Goal: Check status

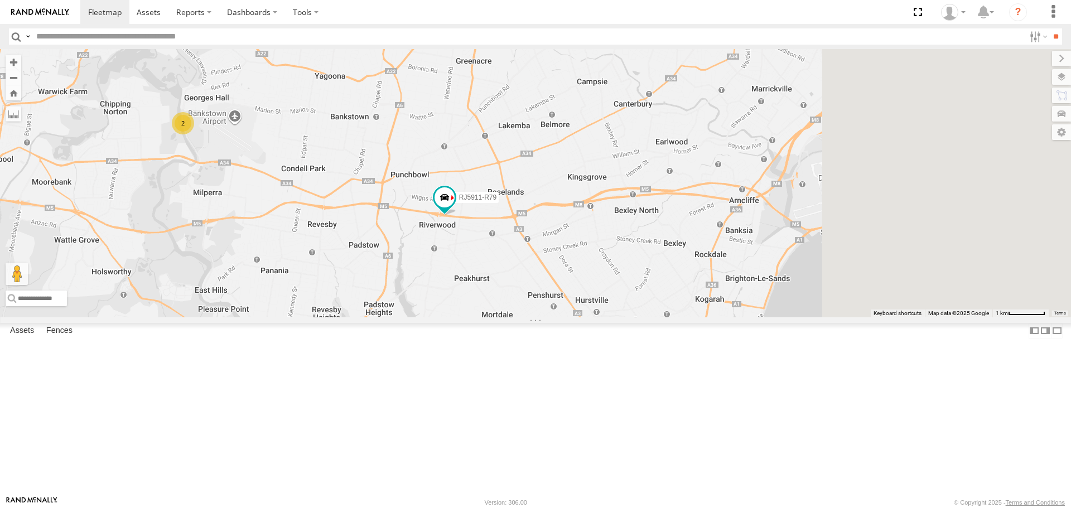
drag, startPoint x: 892, startPoint y: 394, endPoint x: 718, endPoint y: 309, distance: 192.8
click at [718, 309] on div "RJ5911-R79 2 4" at bounding box center [535, 183] width 1071 height 268
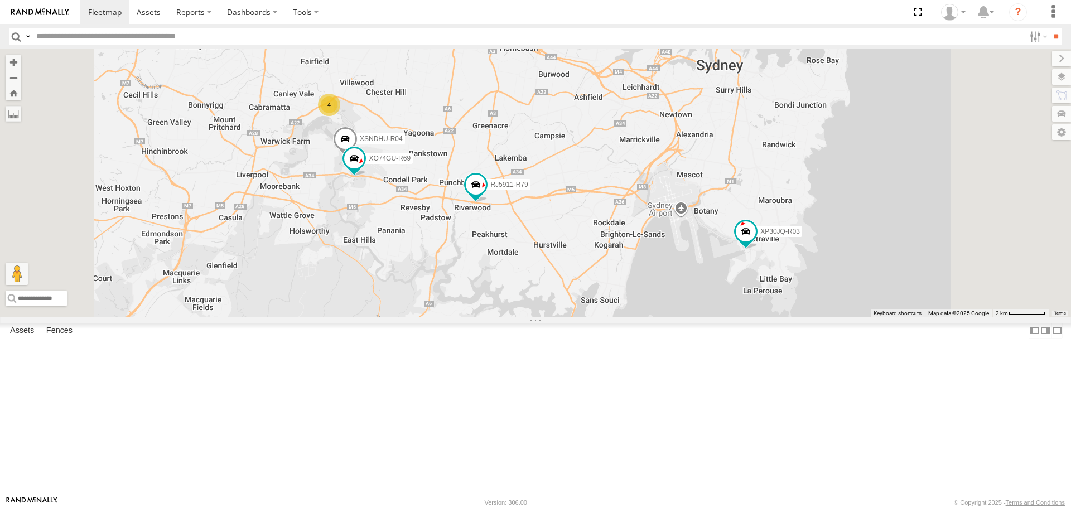
drag, startPoint x: 785, startPoint y: 344, endPoint x: 773, endPoint y: 340, distance: 12.3
click at [763, 317] on div "RJ5911-R79 XP30JQ-R03 XSNDHU-R04 4 XO74GU-R69" at bounding box center [535, 183] width 1071 height 268
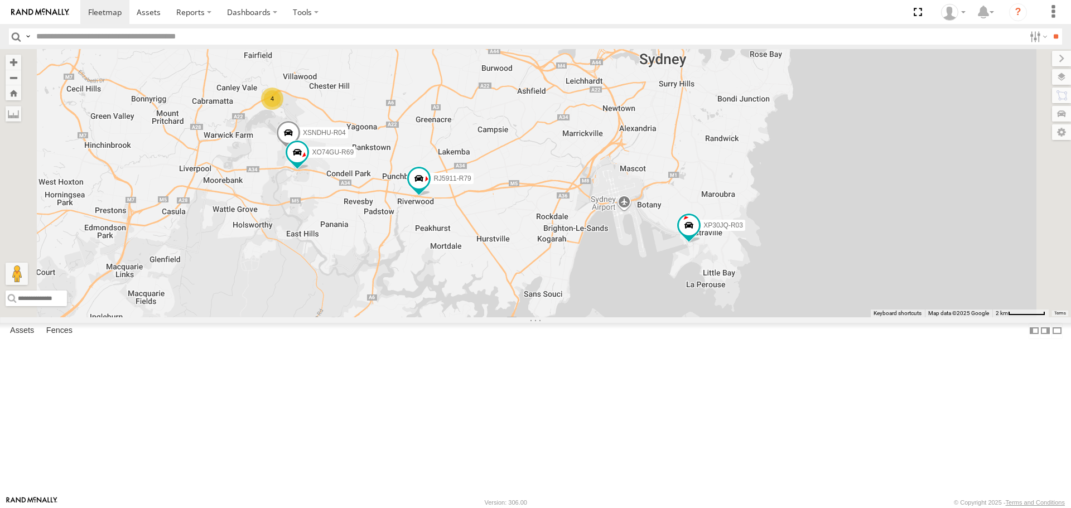
drag, startPoint x: 735, startPoint y: 342, endPoint x: 777, endPoint y: 350, distance: 42.5
click at [777, 317] on div "RJ5911-R79 XP30JQ-R03 XSNDHU-R04 XO74GU-R69 4" at bounding box center [535, 183] width 1071 height 268
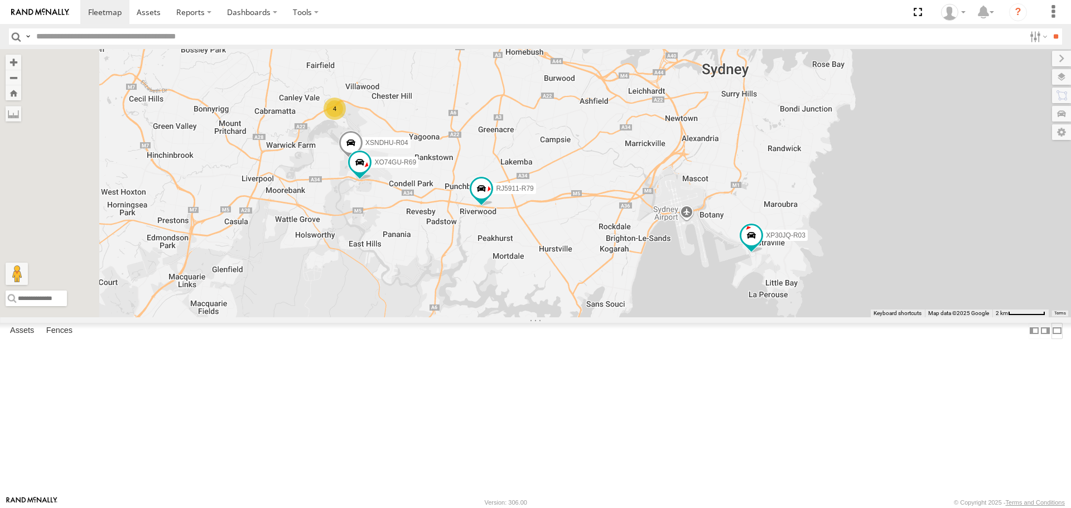
click at [1051, 339] on label at bounding box center [1056, 331] width 11 height 16
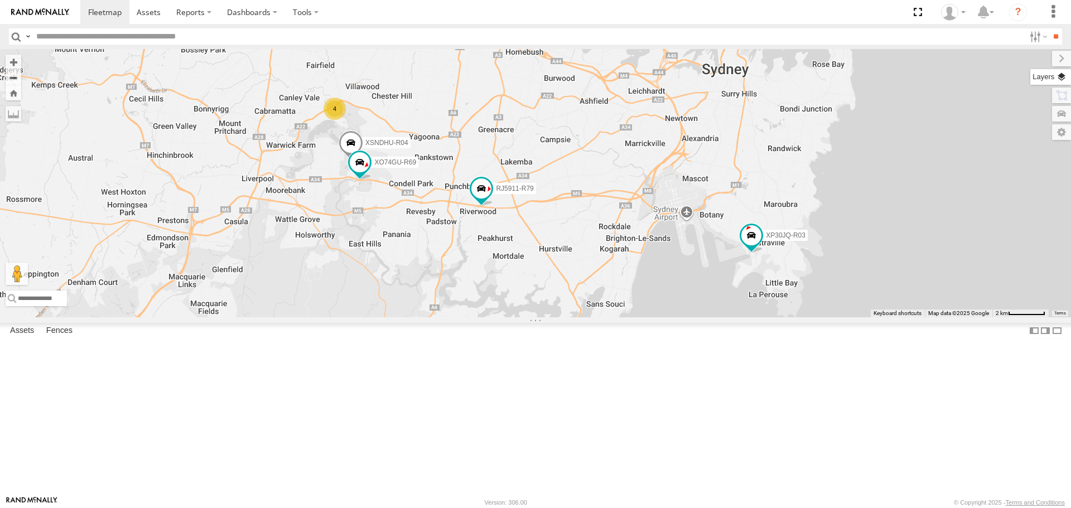
click at [1063, 84] on label at bounding box center [1050, 77] width 41 height 16
click at [0, 0] on span "Basemaps" at bounding box center [0, 0] width 0 height 0
click at [0, 0] on span "Satellite + Roadmap" at bounding box center [0, 0] width 0 height 0
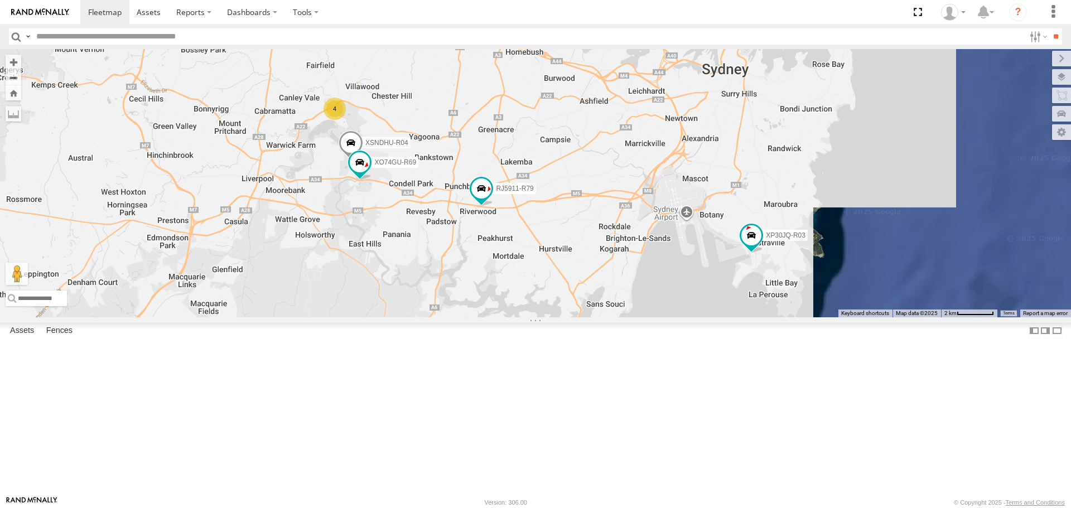
click at [0, 0] on div "Overlays" at bounding box center [0, 0] width 0 height 0
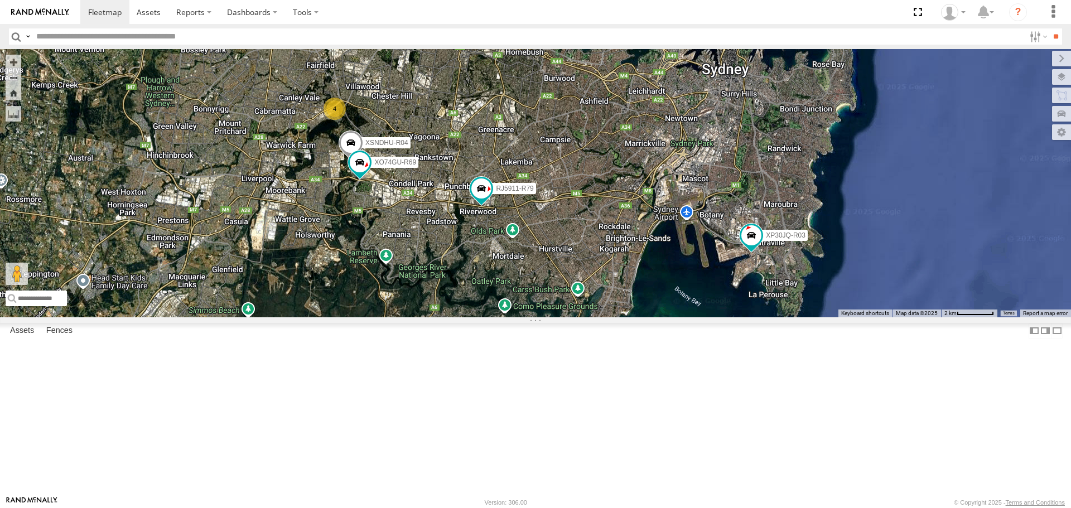
click at [0, 0] on span "Overlays" at bounding box center [0, 0] width 0 height 0
click at [0, 0] on span "Traffic" at bounding box center [0, 0] width 0 height 0
click at [1033, 56] on label at bounding box center [1051, 59] width 37 height 16
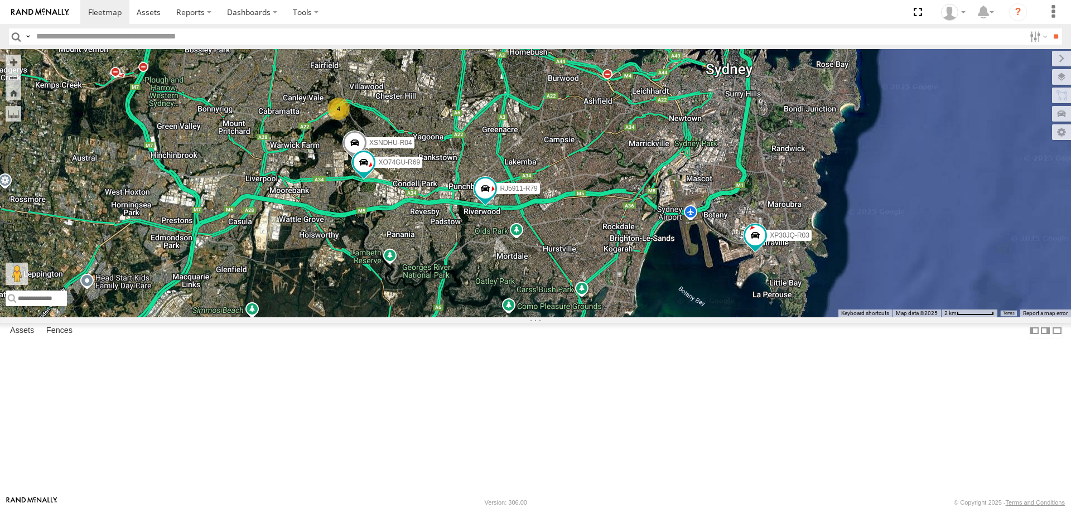
click at [502, 317] on div "XP30JQ-R03 XSNDHU-R04 RJ5911-R79 XO74GU-R69 4" at bounding box center [535, 183] width 1071 height 268
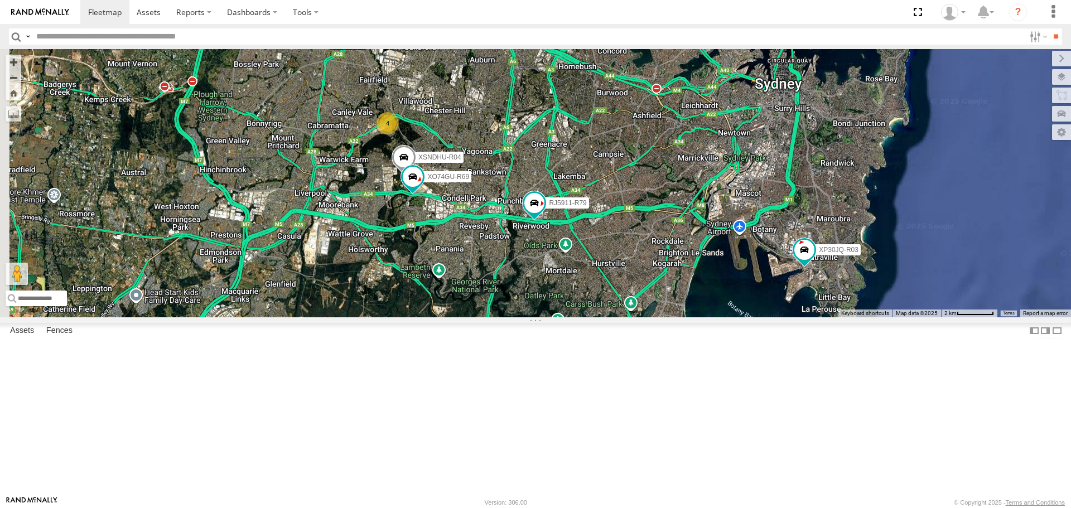
drag, startPoint x: 564, startPoint y: 327, endPoint x: 603, endPoint y: 343, distance: 41.7
click at [601, 317] on div "XP30JQ-R03 XSNDHU-R04 RJ5911-R79 XO74GU-R69 4" at bounding box center [535, 183] width 1071 height 268
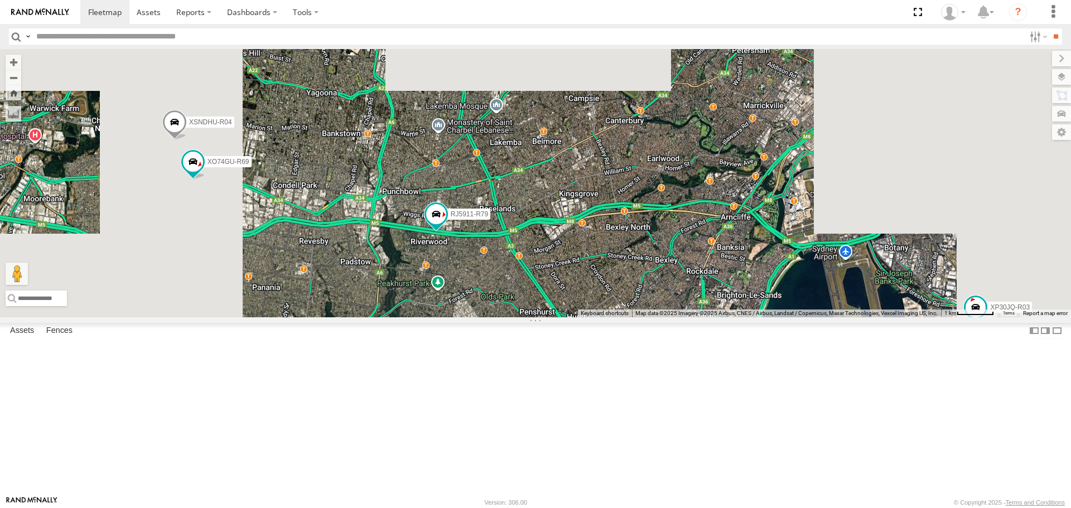
drag, startPoint x: 687, startPoint y: 323, endPoint x: 667, endPoint y: 347, distance: 31.3
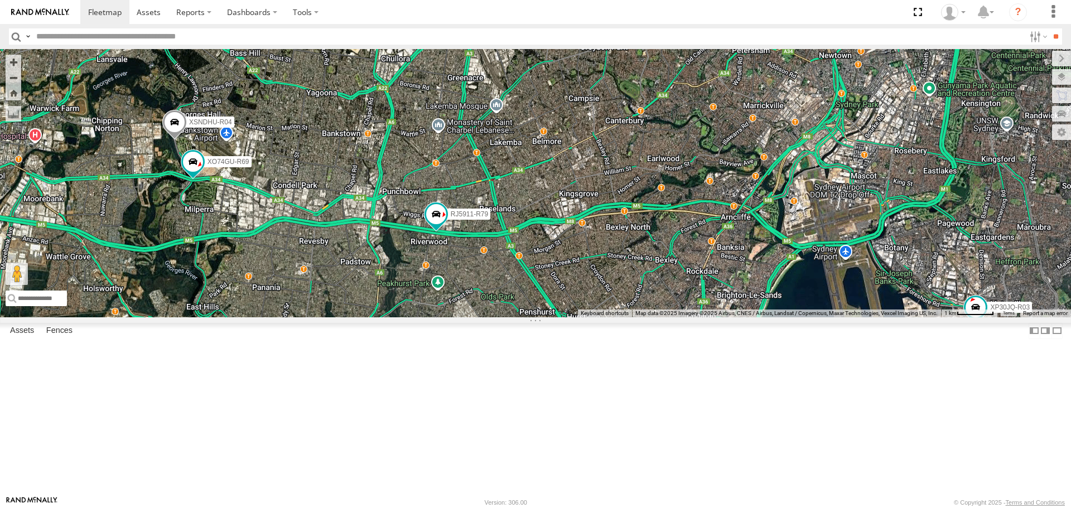
click at [667, 317] on div "XP30JQ-R03 XSNDHU-R04 RJ5911-R79 XO74GU-R69 4" at bounding box center [535, 183] width 1071 height 268
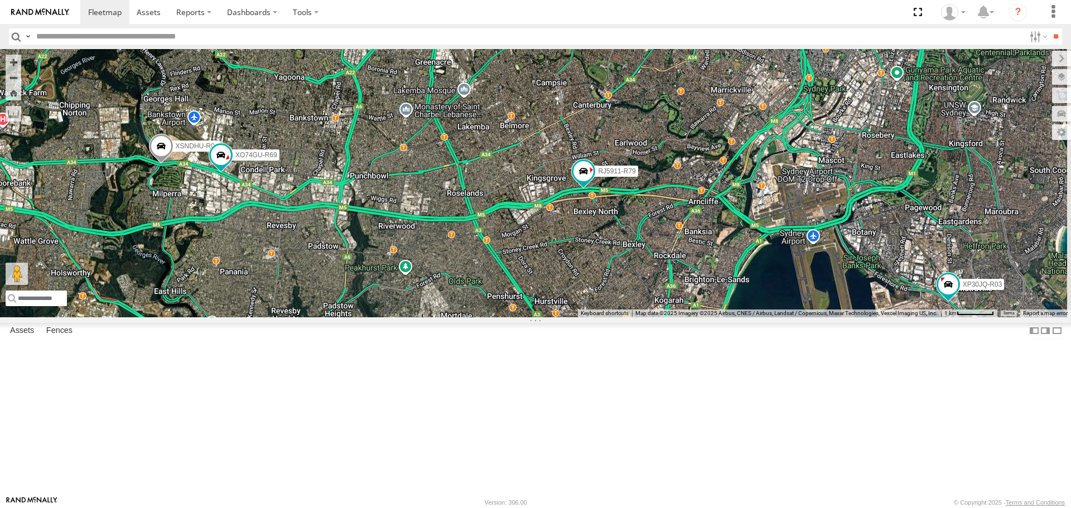
drag, startPoint x: 511, startPoint y: 379, endPoint x: 531, endPoint y: 354, distance: 32.5
click at [495, 317] on div "XP30JQ-R03 XSNDHU-R04 RJ5911-R79 XO74GU-R69 4" at bounding box center [535, 183] width 1071 height 268
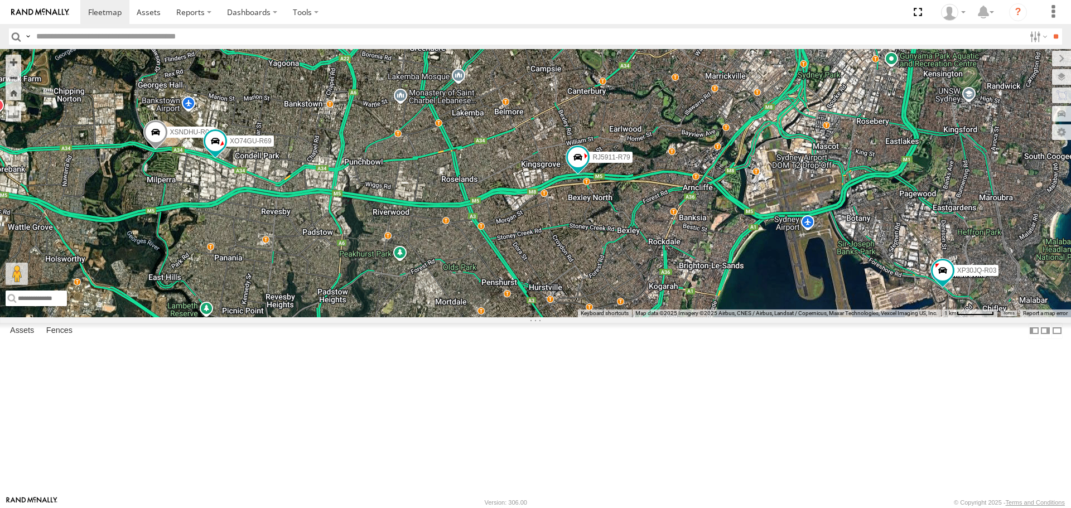
drag, startPoint x: 995, startPoint y: 398, endPoint x: 963, endPoint y: 395, distance: 31.9
click at [966, 317] on div "XP30JQ-R03 XSNDHU-R04 RJ5911-R79 XO74GU-R69 4" at bounding box center [535, 183] width 1071 height 268
